Goal: Go to known website: Access a specific website the user already knows

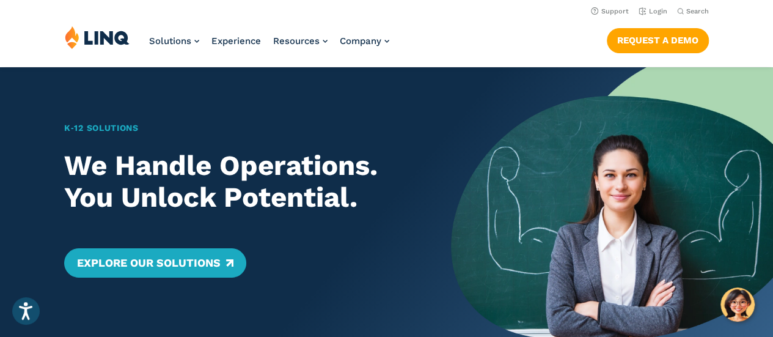
click at [95, 40] on img at bounding box center [97, 37] width 65 height 23
click at [652, 12] on link "Login" at bounding box center [653, 11] width 29 height 8
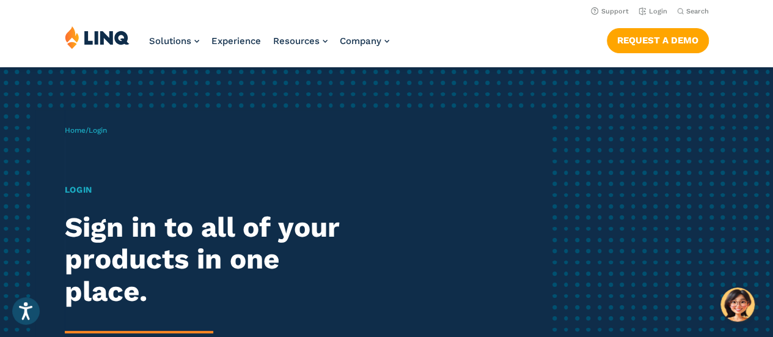
click at [82, 191] on h1 "Login" at bounding box center [214, 189] width 298 height 13
click at [658, 10] on link "Login" at bounding box center [653, 11] width 29 height 8
click at [72, 131] on link "Home" at bounding box center [75, 130] width 21 height 9
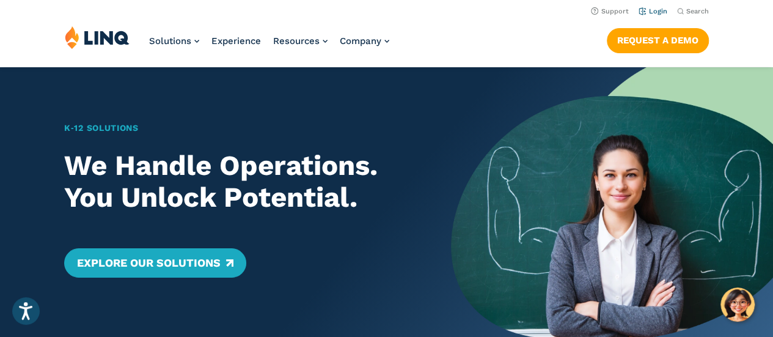
click at [649, 10] on link "Login" at bounding box center [653, 11] width 29 height 8
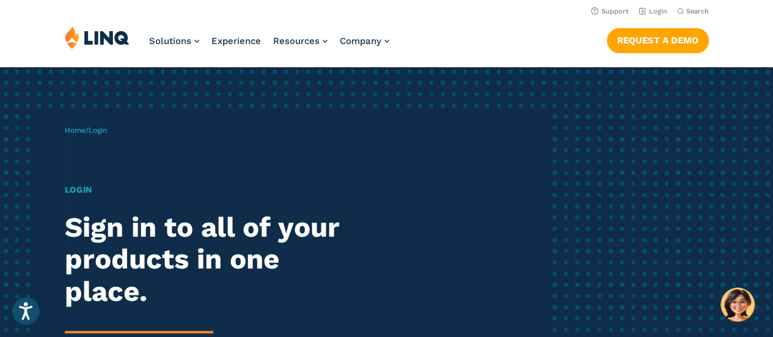
click at [99, 163] on div "Home / Login Login Sign in to all of your products in one place. LINQ brings to…" at bounding box center [307, 282] width 484 height 344
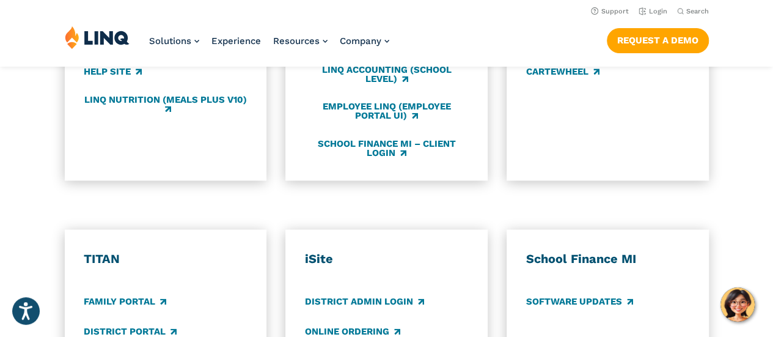
scroll to position [611, 0]
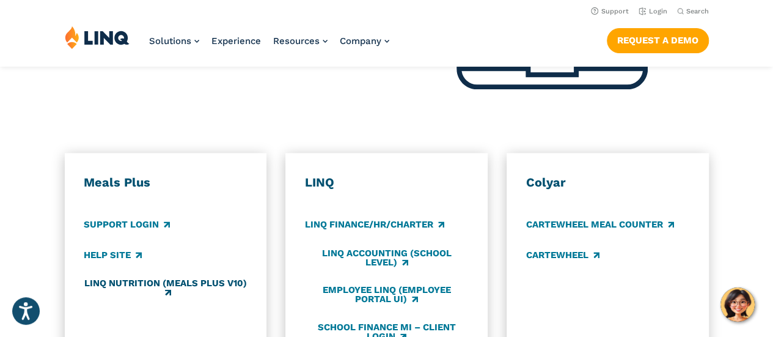
click at [136, 278] on link "LINQ Nutrition (Meals Plus v10)" at bounding box center [165, 288] width 163 height 20
